Goal: Information Seeking & Learning: Learn about a topic

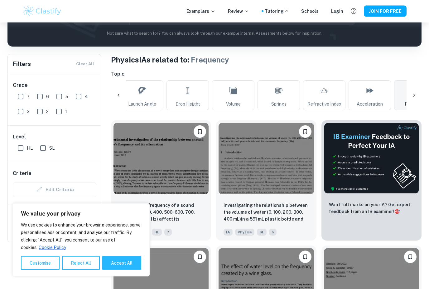
scroll to position [103, 0]
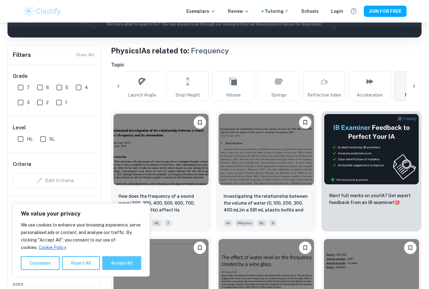
click at [115, 269] on button "Accept All" at bounding box center [121, 263] width 39 height 14
checkbox input "true"
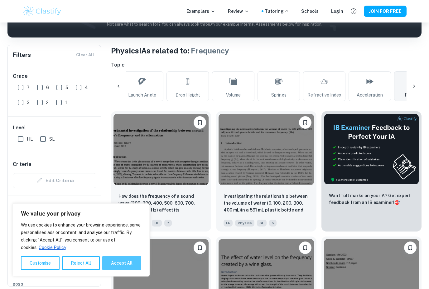
checkbox input "true"
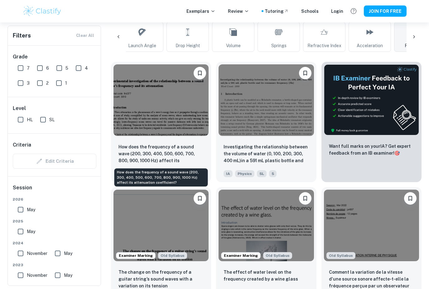
scroll to position [152, 0]
click at [171, 155] on p "How does the frequency of a sound wave (200, 300, 400, 500, 600, 700, 800, 900,…" at bounding box center [161, 152] width 85 height 21
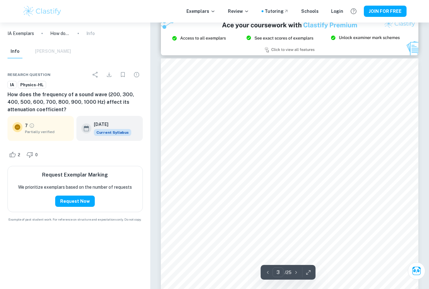
scroll to position [788, 0]
click at [33, 125] on icon "Grade partially verified" at bounding box center [32, 126] width 6 height 6
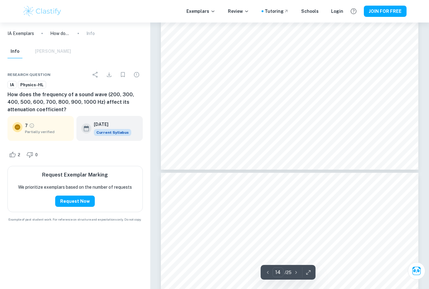
scroll to position [4780, 0]
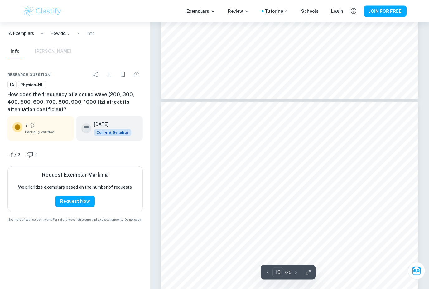
type input "12"
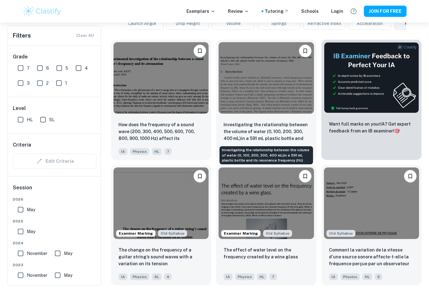
scroll to position [172, 0]
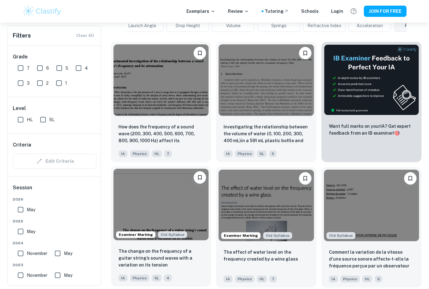
click at [165, 201] on img at bounding box center [161, 203] width 95 height 71
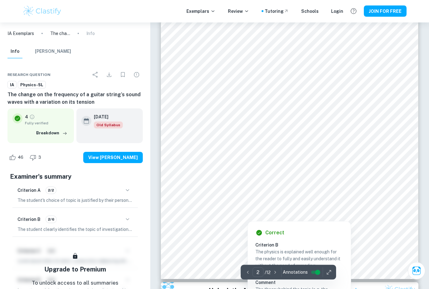
scroll to position [538, 0]
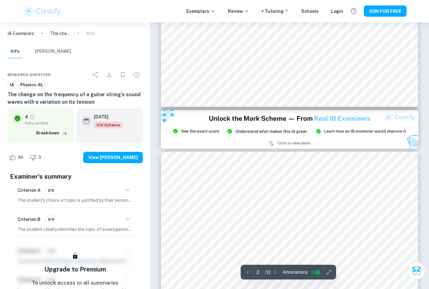
type input "3"
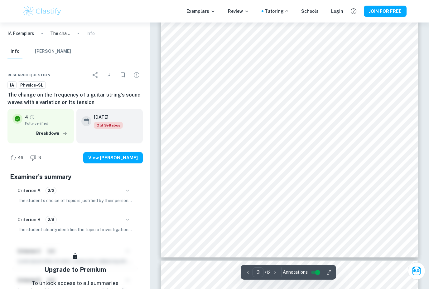
scroll to position [954, 0]
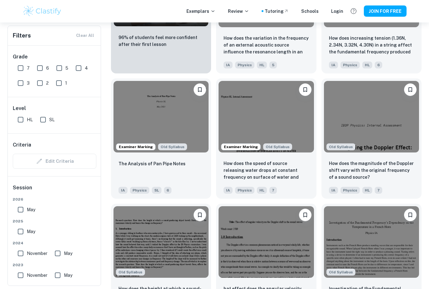
scroll to position [517, 0]
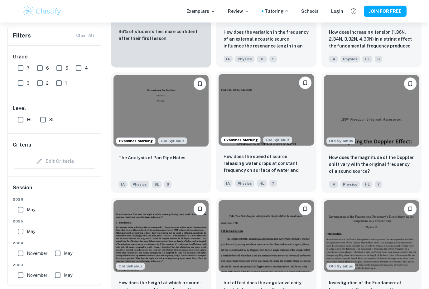
click at [251, 168] on p "How does the speed of source releasing water drops at constant frequency on sur…" at bounding box center [266, 163] width 85 height 21
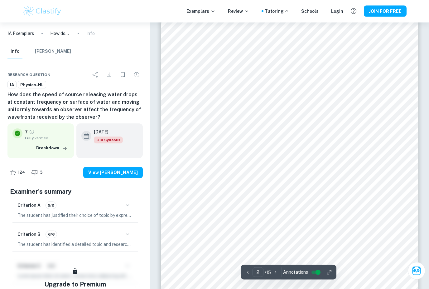
scroll to position [471, 0]
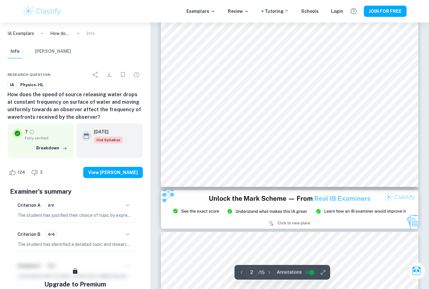
type input "3"
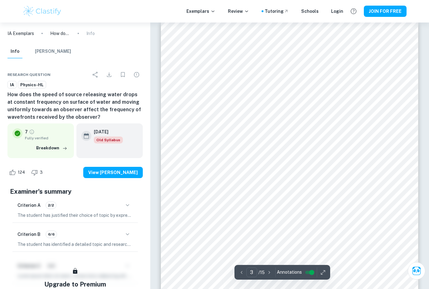
scroll to position [846, 0]
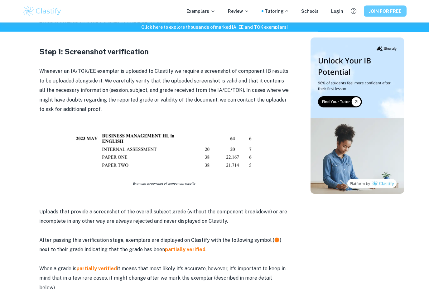
scroll to position [330, 0]
